Goal: Task Accomplishment & Management: Complete application form

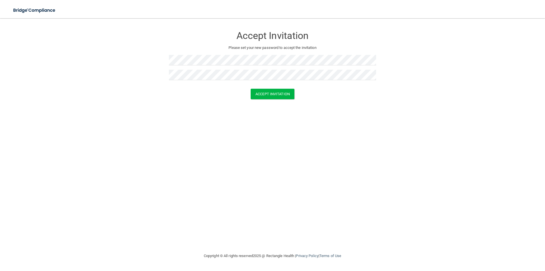
click at [177, 95] on div "Accept Invitation" at bounding box center [272, 94] width 531 height 11
click at [285, 93] on button "Accept Invitation" at bounding box center [273, 94] width 44 height 11
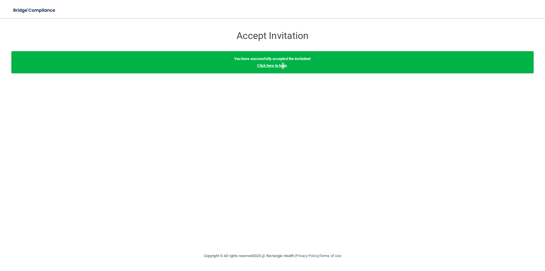
click at [283, 66] on link "Click here to login" at bounding box center [272, 65] width 30 height 4
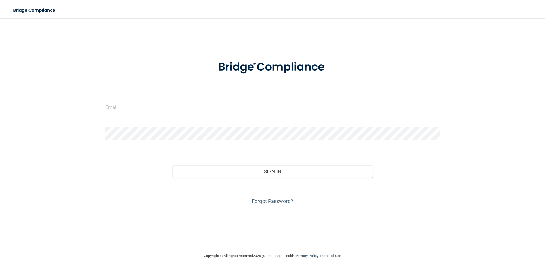
type input "[EMAIL_ADDRESS][DOMAIN_NAME]"
drag, startPoint x: 180, startPoint y: 108, endPoint x: 50, endPoint y: 125, distance: 131.7
click at [50, 125] on div "[EMAIL_ADDRESS][DOMAIN_NAME] Invalid email/password. You don't have permission …" at bounding box center [272, 135] width 523 height 223
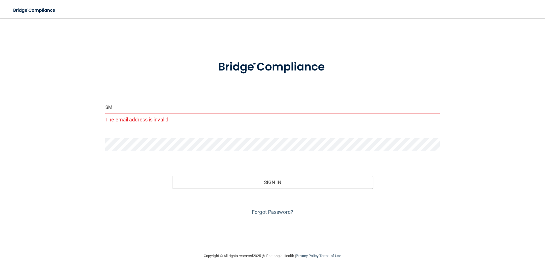
type input "S"
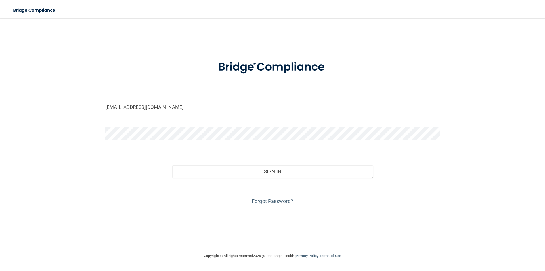
type input "smiley.riley0318@gmail.com"
click at [204, 126] on form "smiley.riley0318@gmail.com Invalid email/password. You don't have permission to…" at bounding box center [272, 128] width 335 height 153
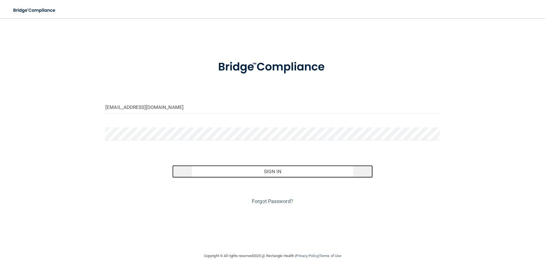
click at [291, 173] on button "Sign In" at bounding box center [272, 171] width 201 height 12
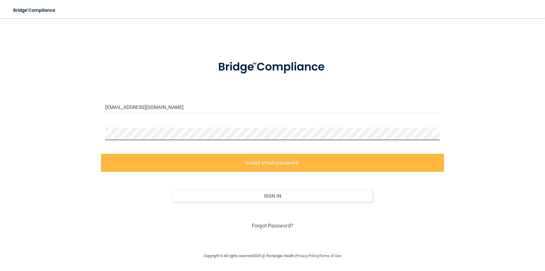
click at [67, 132] on div "smiley.riley0318@gmail.com Invalid email/password. You don't have permission to…" at bounding box center [272, 135] width 523 height 223
click at [181, 124] on form "smiley.riley0318@gmail.com Invalid email/password. You don't have permission to…" at bounding box center [272, 141] width 335 height 178
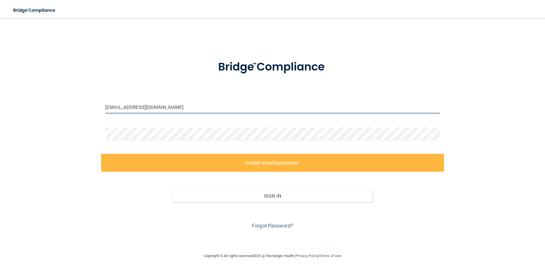
click at [175, 103] on input "smiley.riley0318@gmail.com" at bounding box center [272, 107] width 335 height 13
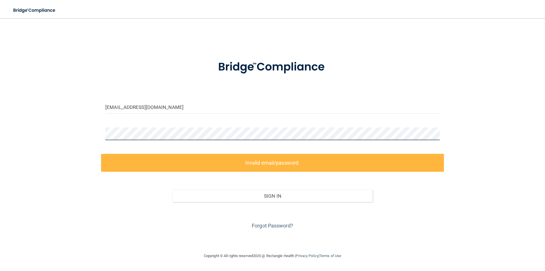
click at [1, 139] on main "smiley.riley0318@gmail.com Invalid email/password. You don't have permission to…" at bounding box center [272, 144] width 545 height 252
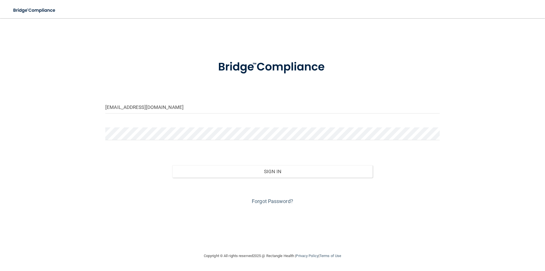
click at [318, 153] on form "smiley.riley0318@gmail.com Invalid email/password. You don't have permission to…" at bounding box center [272, 128] width 335 height 153
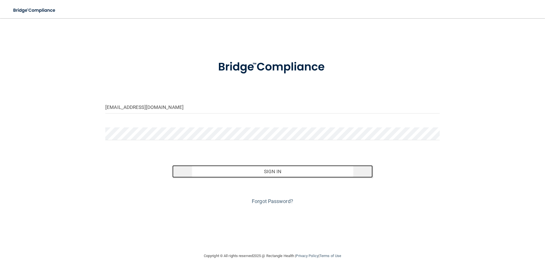
click at [282, 170] on button "Sign In" at bounding box center [272, 171] width 201 height 12
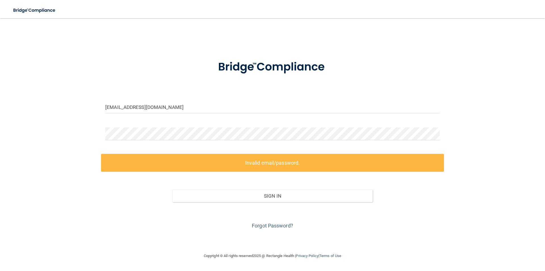
click at [193, 115] on div "smiley.riley0318@gmail.com" at bounding box center [272, 109] width 343 height 17
click at [195, 106] on input "smiley.riley0318@gmail.com" at bounding box center [272, 107] width 335 height 13
click at [28, 119] on div "smiley.riley0318@gmail.com Invalid email/password. You don't have permission to…" at bounding box center [272, 135] width 523 height 223
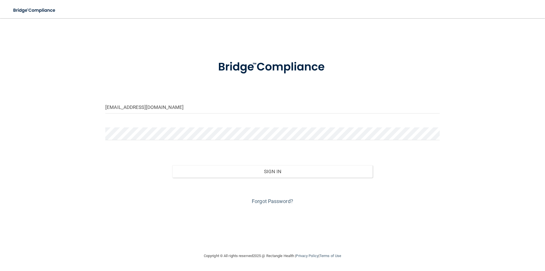
click at [319, 207] on div "smiley.riley0318@gmail.com Invalid email/password. You don't have permission to…" at bounding box center [272, 135] width 523 height 223
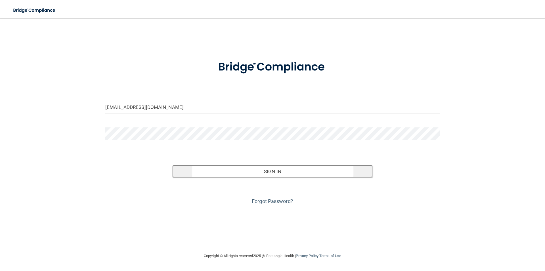
click at [274, 173] on button "Sign In" at bounding box center [272, 171] width 201 height 12
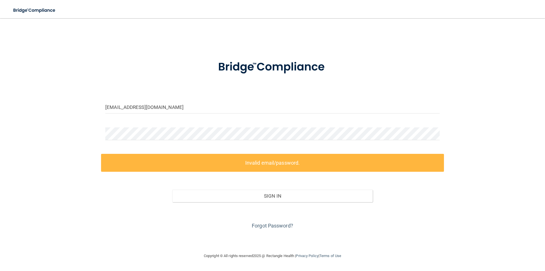
click at [254, 181] on div "Sign In" at bounding box center [272, 190] width 343 height 24
click at [281, 227] on link "Forgot Password?" at bounding box center [272, 225] width 41 height 6
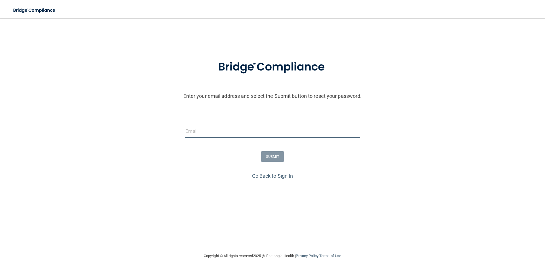
click at [245, 133] on input "email" at bounding box center [272, 131] width 174 height 13
type input "smiley.riley0318@gmail.com"
click at [273, 154] on button "SUBMIT" at bounding box center [272, 156] width 23 height 11
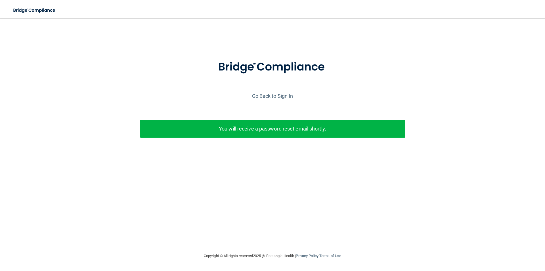
click at [275, 131] on p "You will receive a password reset email shortly." at bounding box center [272, 128] width 257 height 9
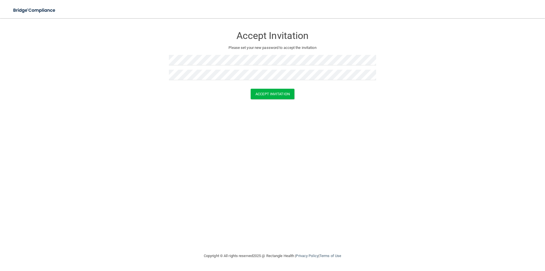
click at [150, 165] on div "Accept Invitation Please set your new password to accept the invitation Accept …" at bounding box center [272, 135] width 523 height 223
click at [280, 95] on button "Accept Invitation" at bounding box center [273, 94] width 44 height 11
click at [268, 105] on button "Accept Invitation" at bounding box center [273, 102] width 44 height 11
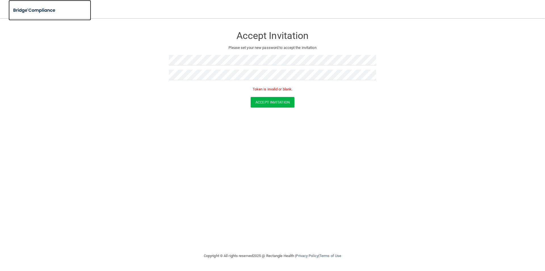
click at [74, 12] on link at bounding box center [50, 10] width 83 height 20
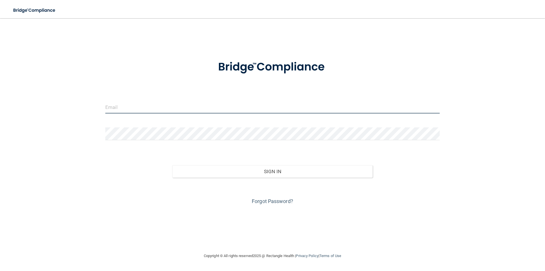
type input "[EMAIL_ADDRESS][DOMAIN_NAME]"
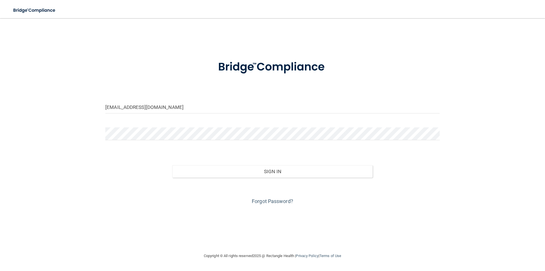
click at [188, 65] on div at bounding box center [273, 67] width 172 height 30
click at [248, 110] on input "[EMAIL_ADDRESS][DOMAIN_NAME]" at bounding box center [272, 107] width 335 height 13
click at [53, 172] on div "[EMAIL_ADDRESS][DOMAIN_NAME] Invalid email/password. You don't have permission …" at bounding box center [272, 135] width 523 height 223
